Goal: Find specific page/section: Find specific page/section

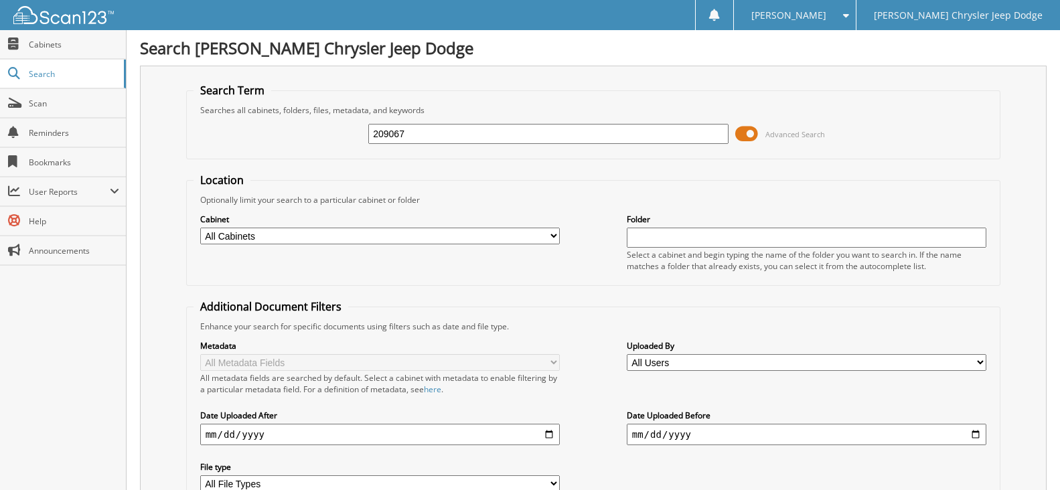
type input "209067"
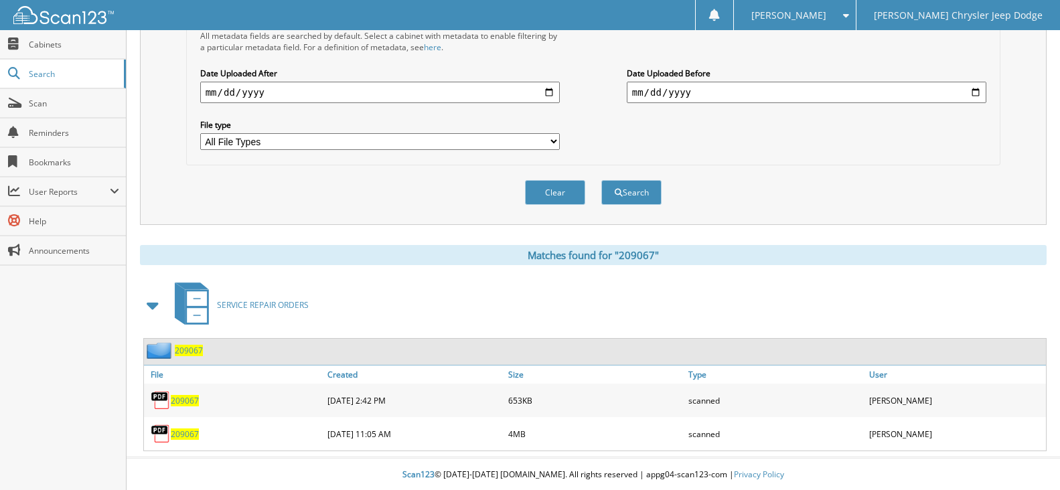
scroll to position [344, 0]
click at [185, 435] on span "209067" at bounding box center [185, 432] width 28 height 11
